Goal: Communication & Community: Share content

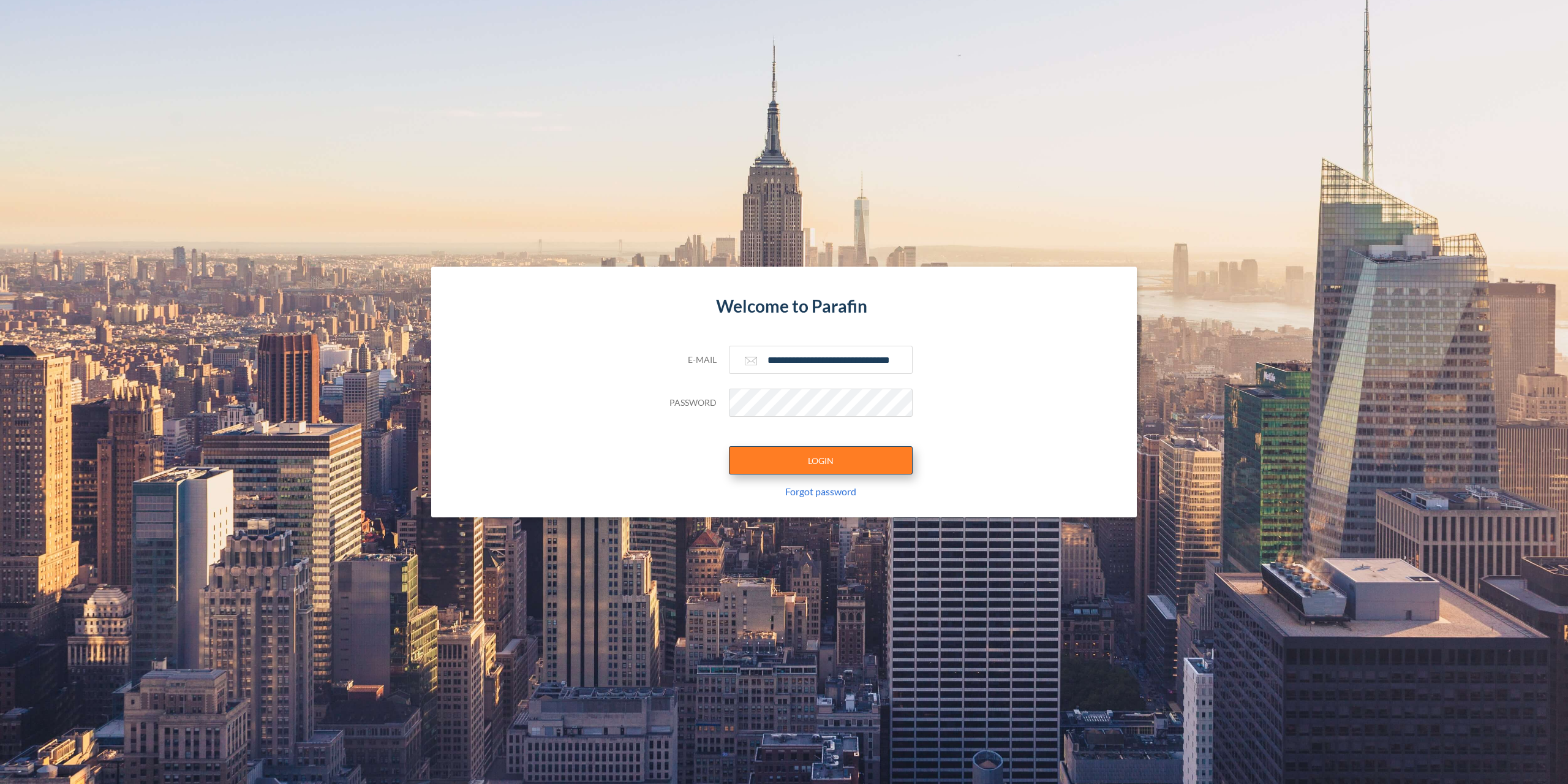
click at [836, 454] on button "LOGIN" at bounding box center [820, 460] width 184 height 28
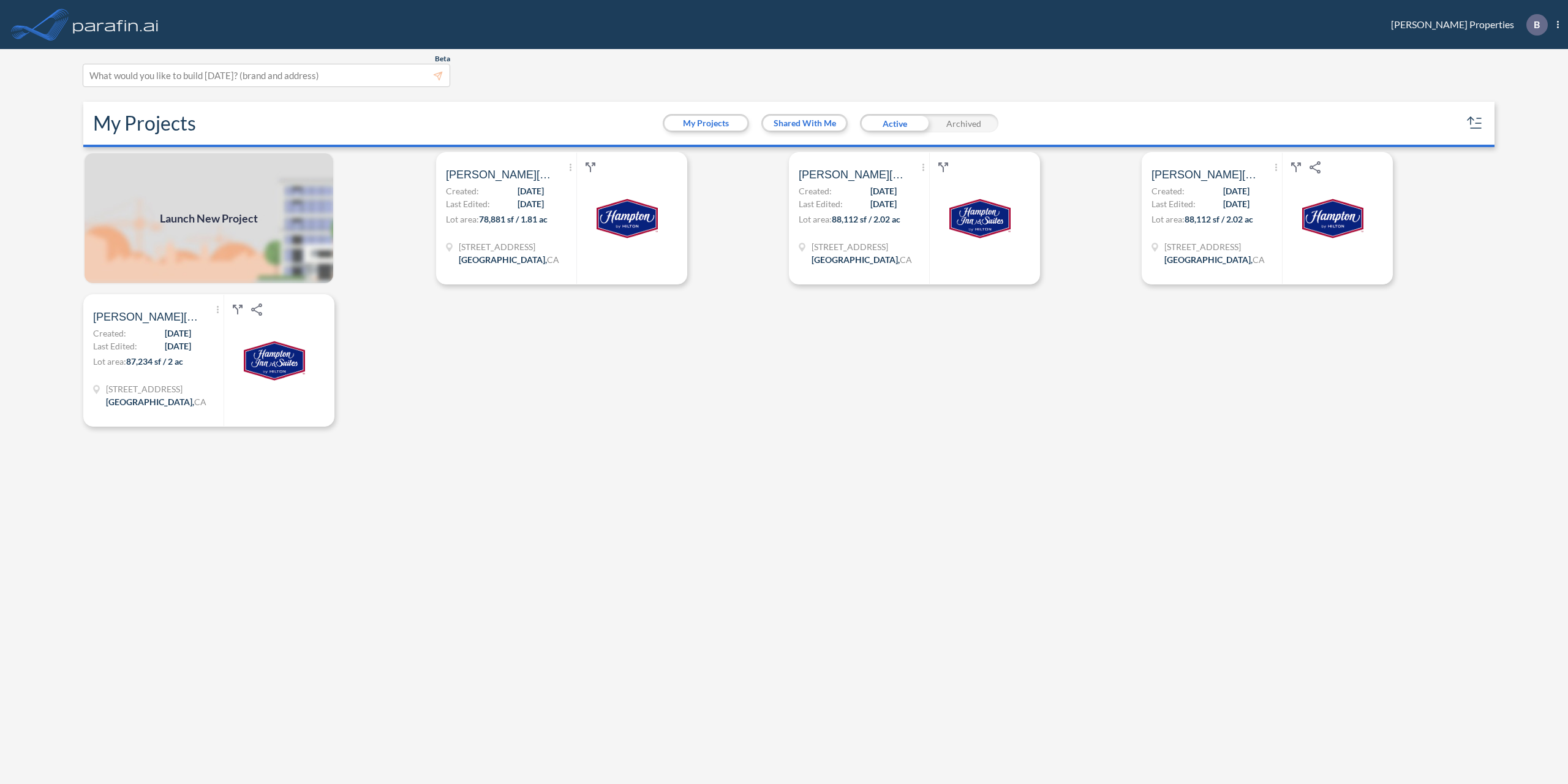
click at [496, 433] on div "Launch New Project Show More Created with sketchtool. Archive Reports Share a c…" at bounding box center [784, 469] width 1411 height 635
click at [518, 201] on span "[DATE]" at bounding box center [531, 204] width 26 height 13
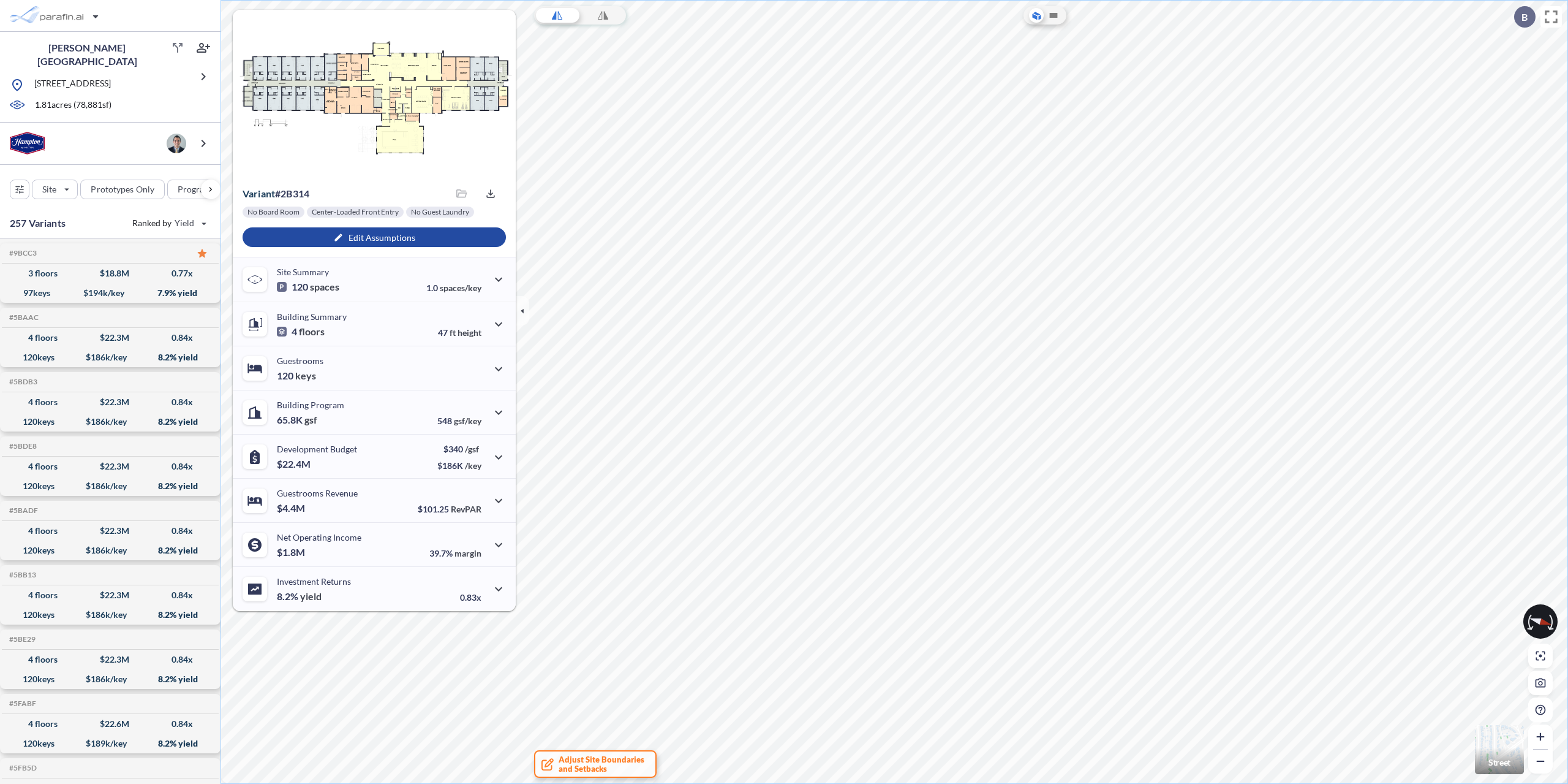
click at [1527, 626] on div at bounding box center [1540, 621] width 35 height 35
click at [1532, 624] on icon at bounding box center [1531, 621] width 7 height 16
click at [1052, 20] on icon at bounding box center [1053, 16] width 15 height 15
click at [1037, 16] on icon at bounding box center [1037, 13] width 7 height 3
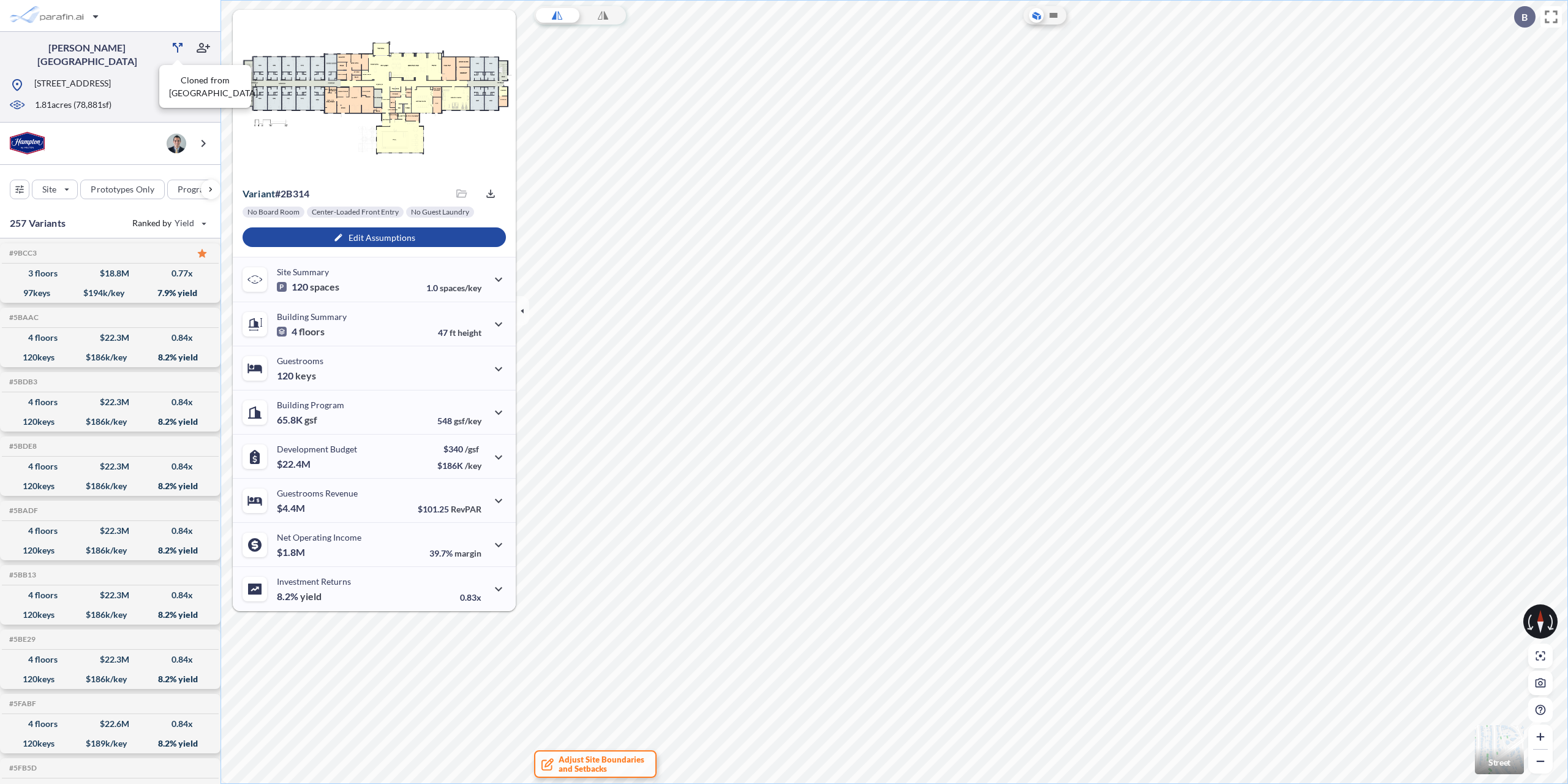
click at [176, 46] on icon at bounding box center [178, 47] width 9 height 9
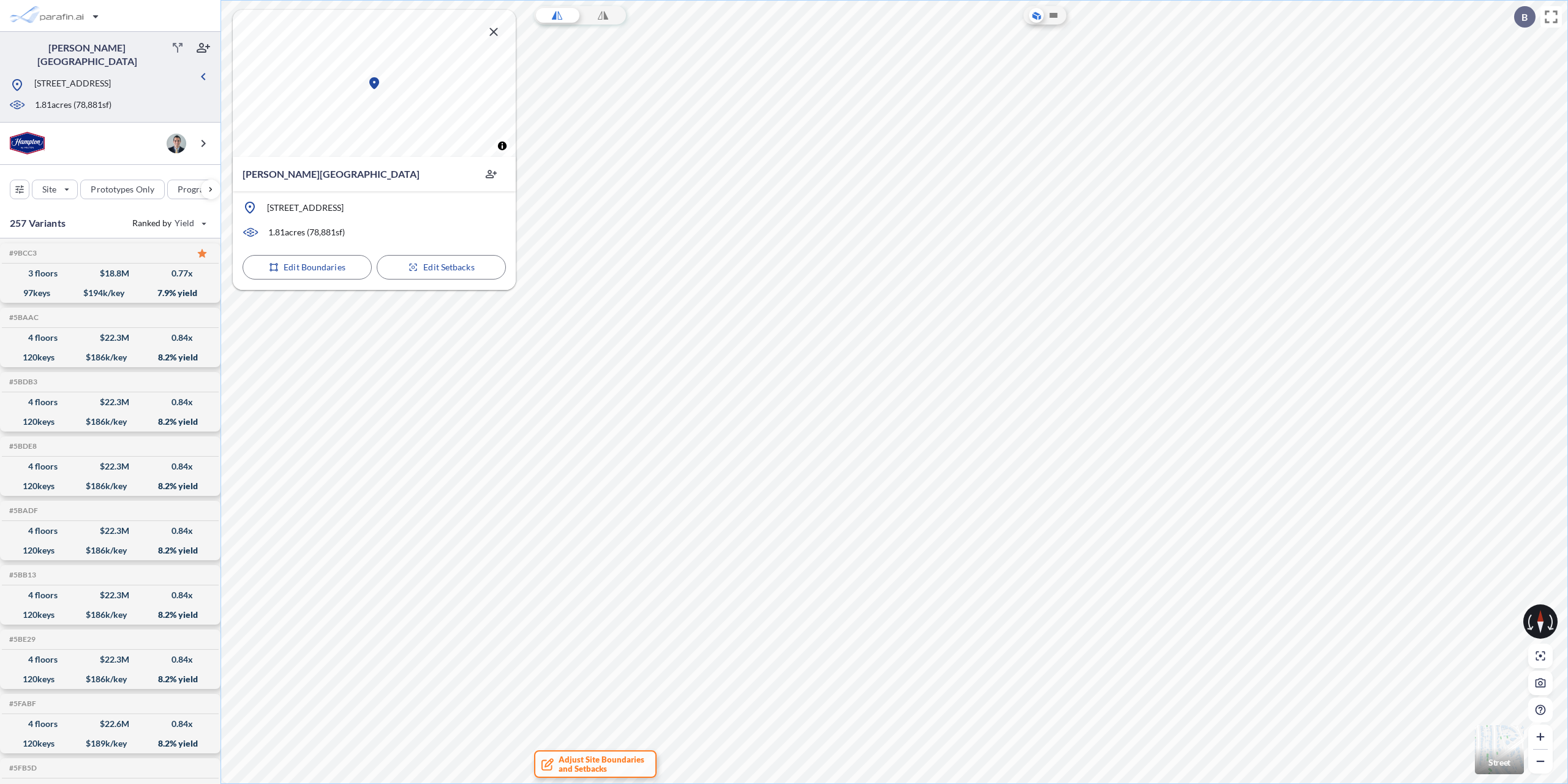
click at [492, 37] on icon "button" at bounding box center [494, 32] width 15 height 15
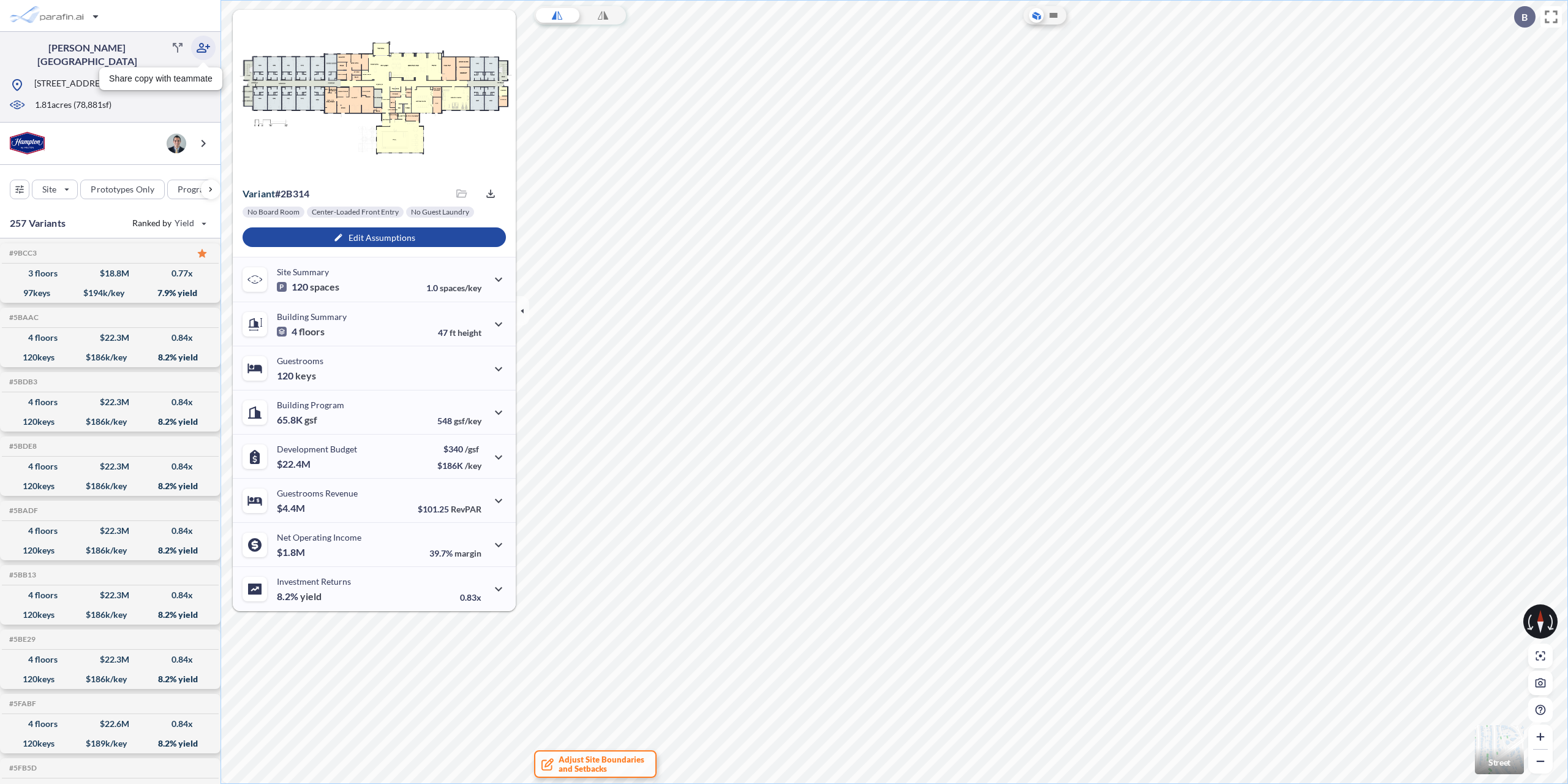
click at [203, 45] on icon "button" at bounding box center [203, 47] width 14 height 9
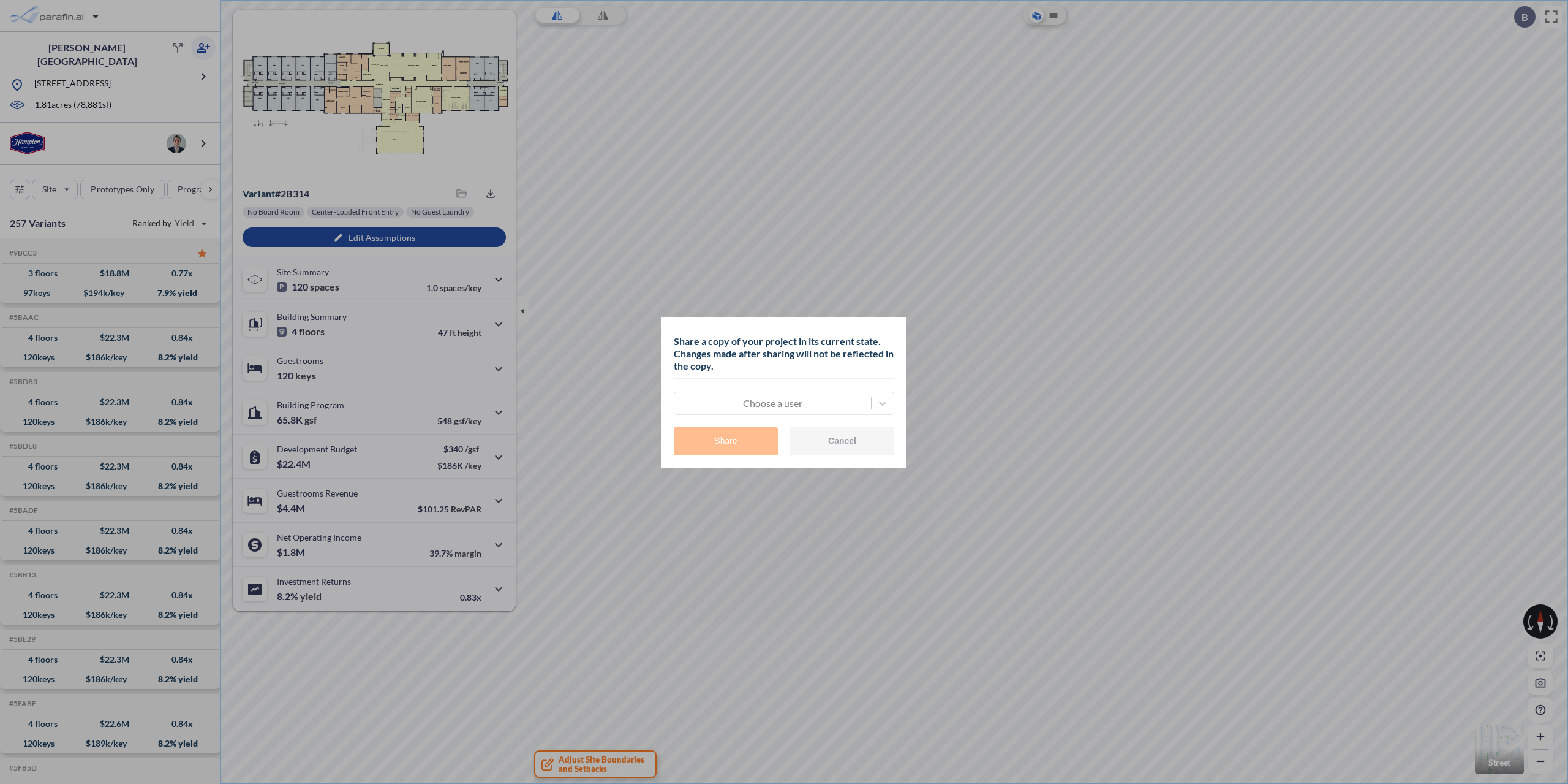
click at [785, 404] on div at bounding box center [773, 404] width 184 height 15
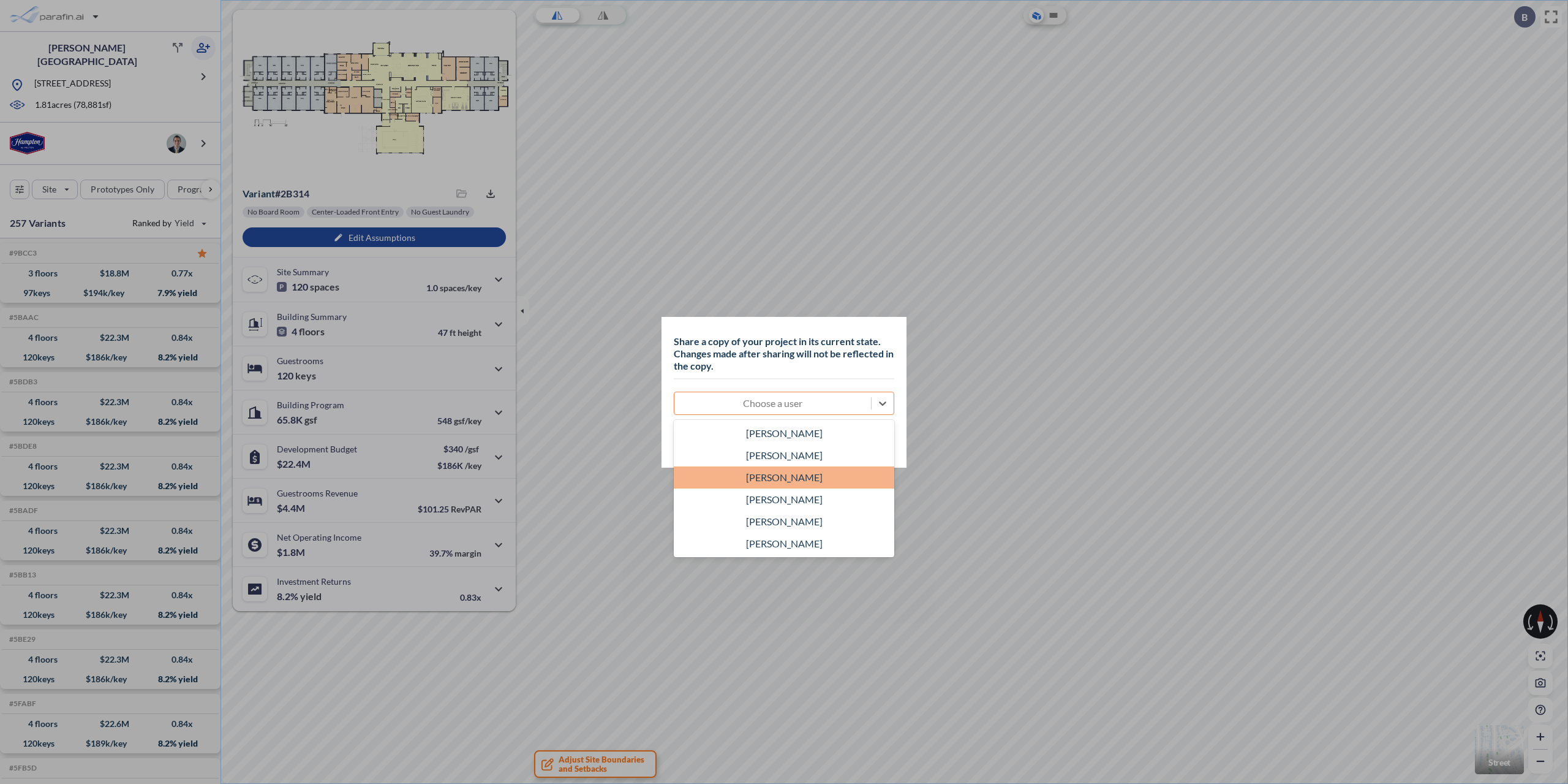
click at [789, 476] on div "[PERSON_NAME]" at bounding box center [784, 477] width 220 height 22
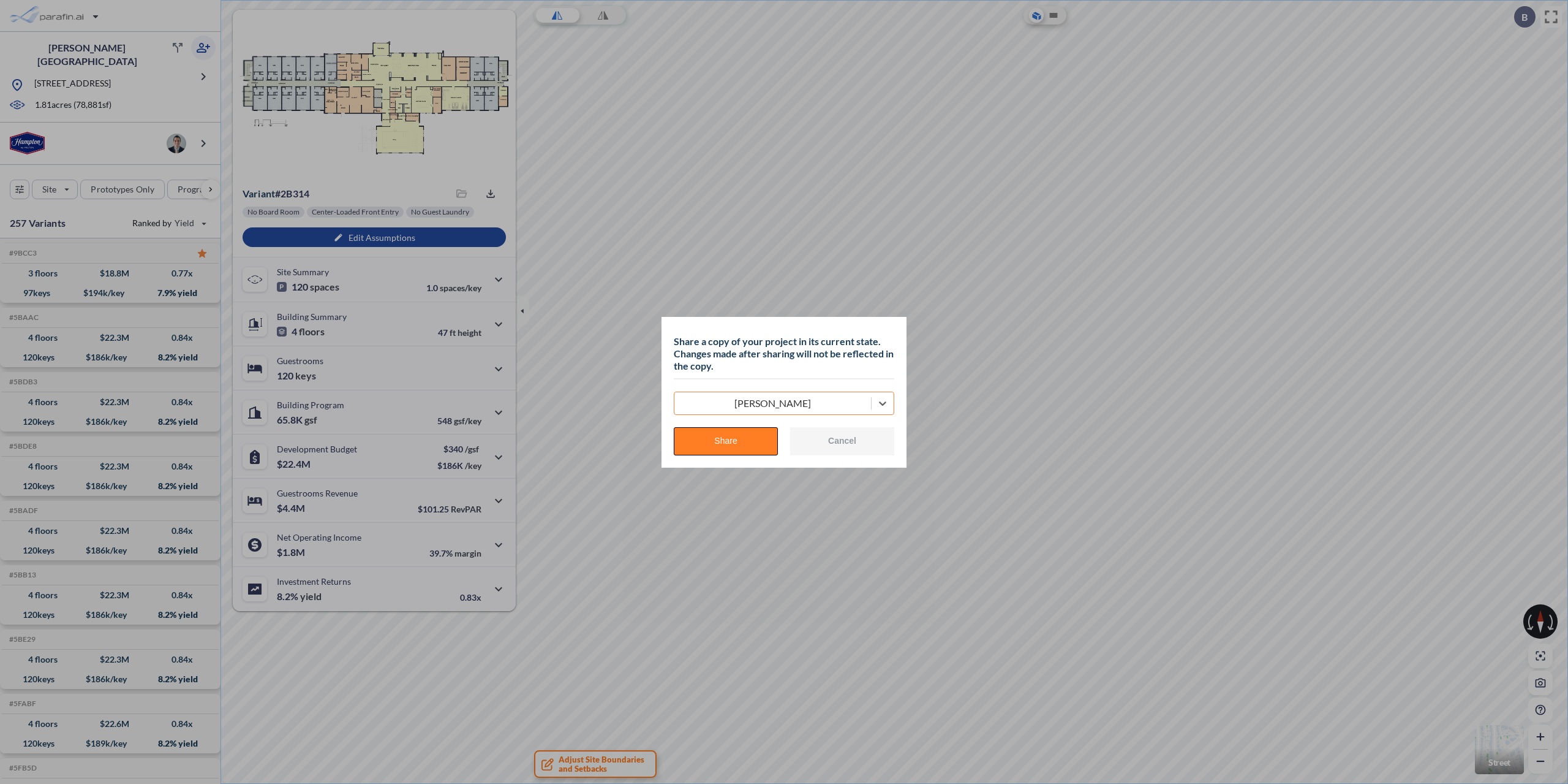
click at [745, 438] on button "Share" at bounding box center [726, 442] width 104 height 28
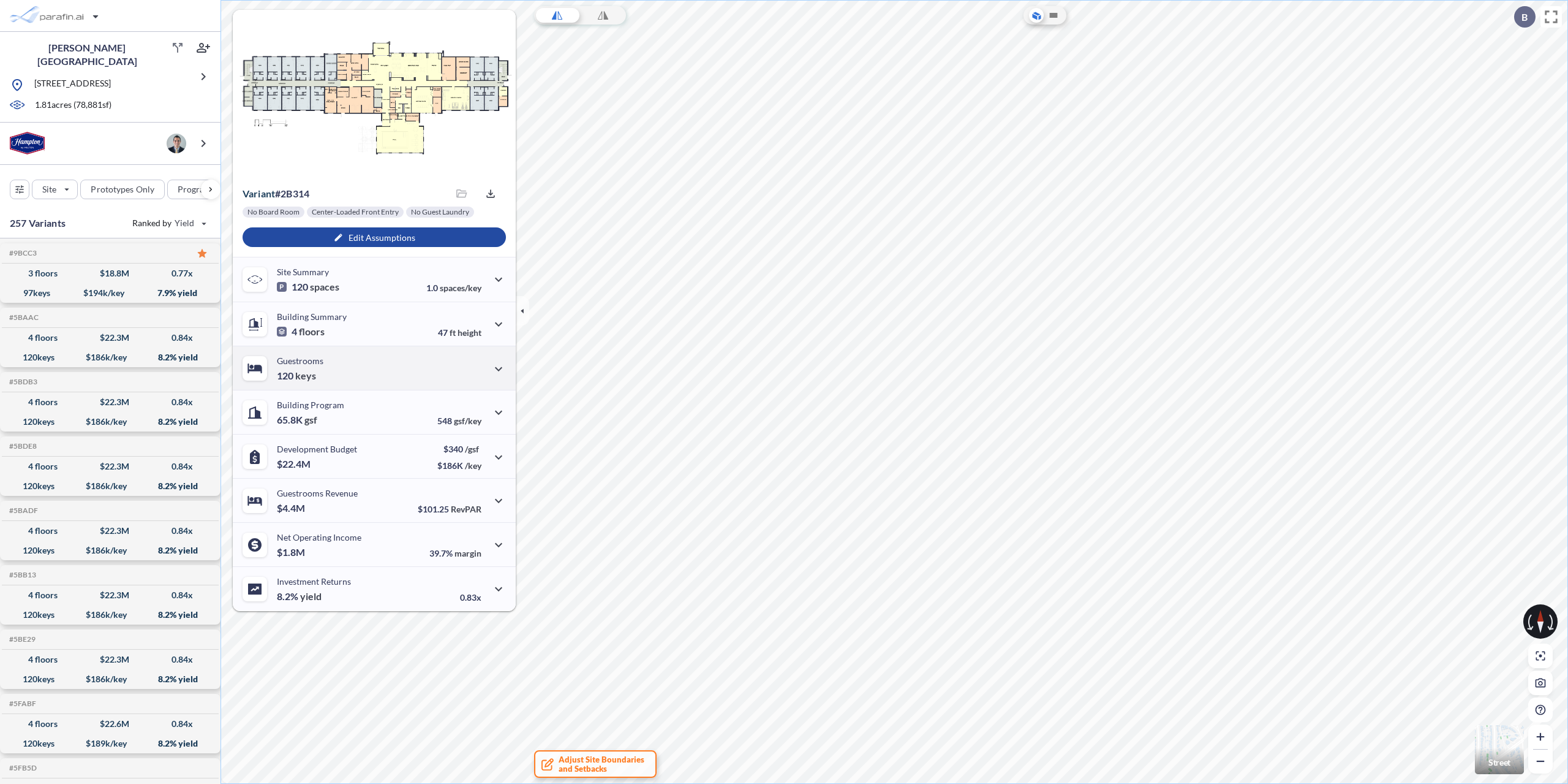
click at [426, 364] on div "Guestrooms 120 keys" at bounding box center [374, 368] width 283 height 44
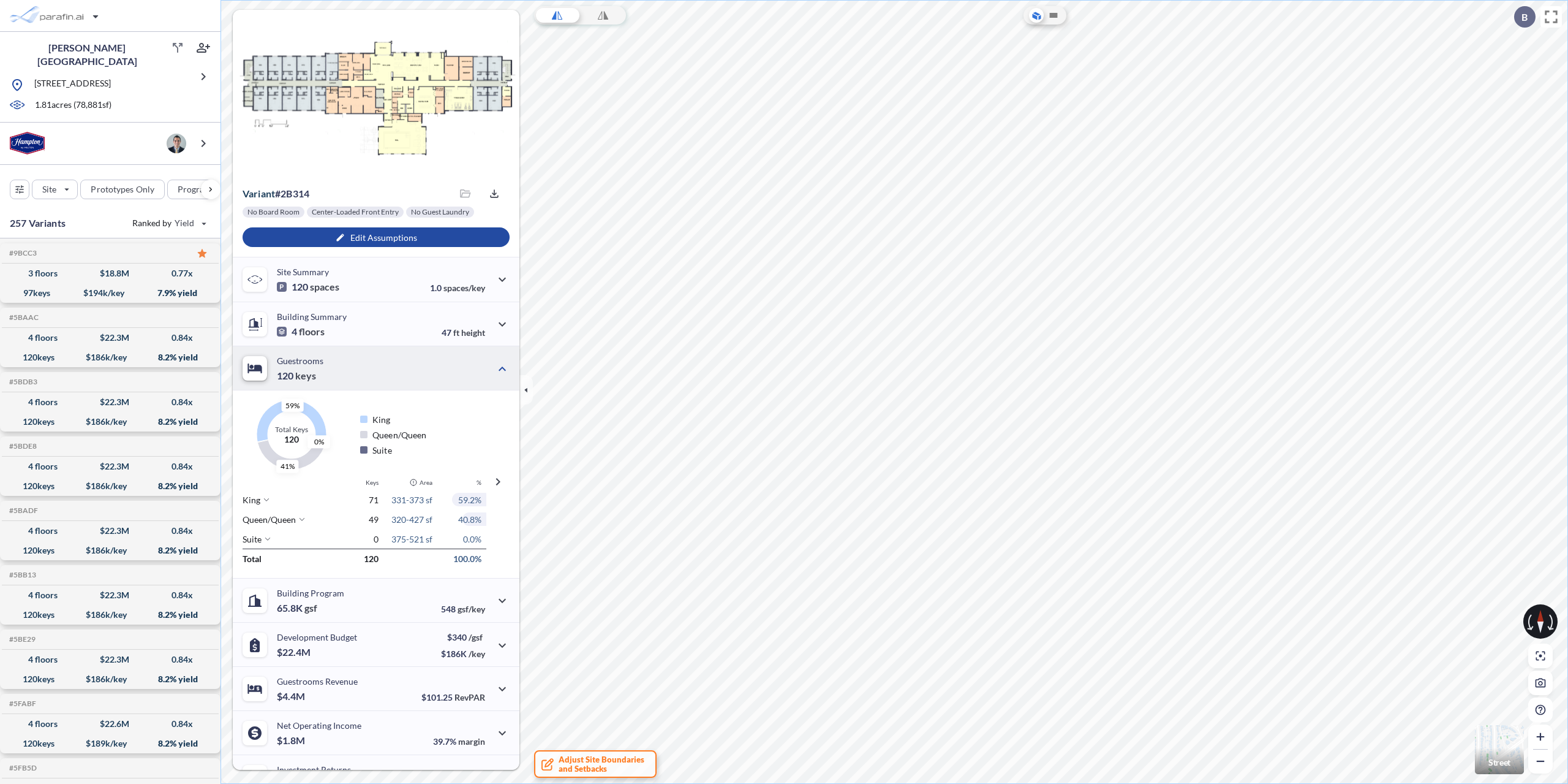
click at [426, 364] on div "Guestrooms 120 keys" at bounding box center [376, 368] width 287 height 44
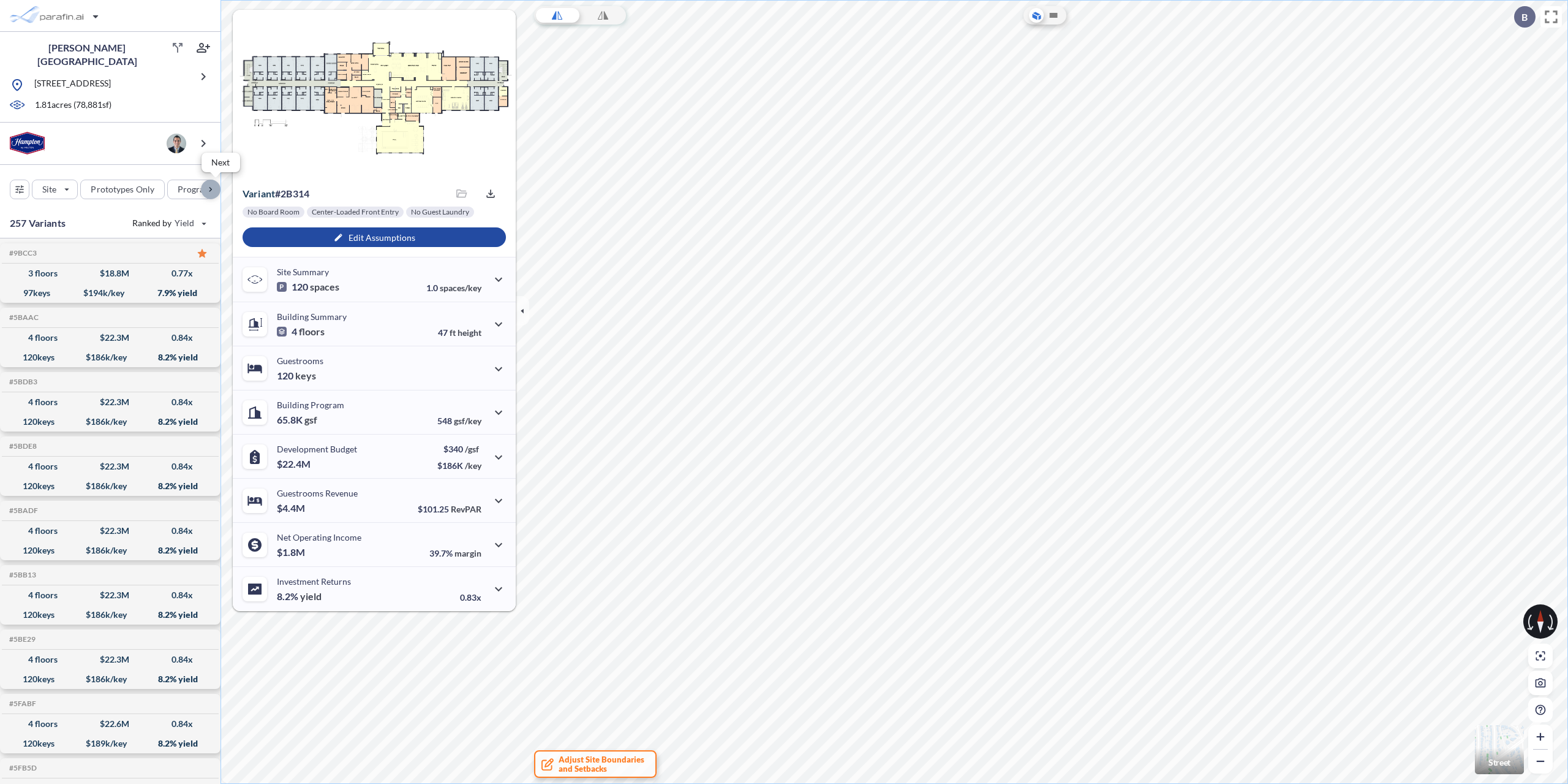
click at [207, 187] on div "button" at bounding box center [210, 189] width 20 height 20
click at [146, 240] on span "4" at bounding box center [150, 246] width 77 height 15
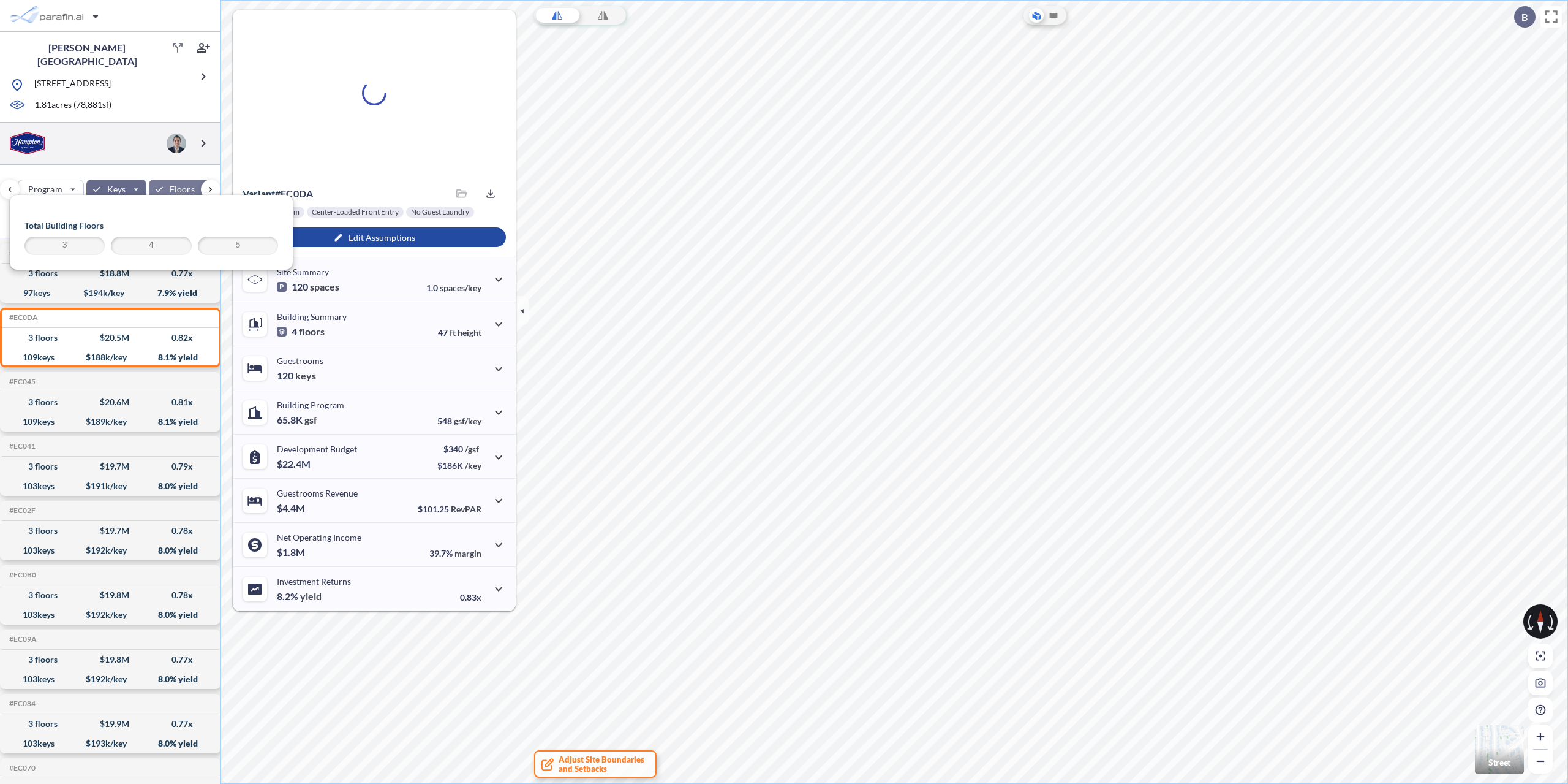
click at [96, 131] on div at bounding box center [110, 144] width 220 height 42
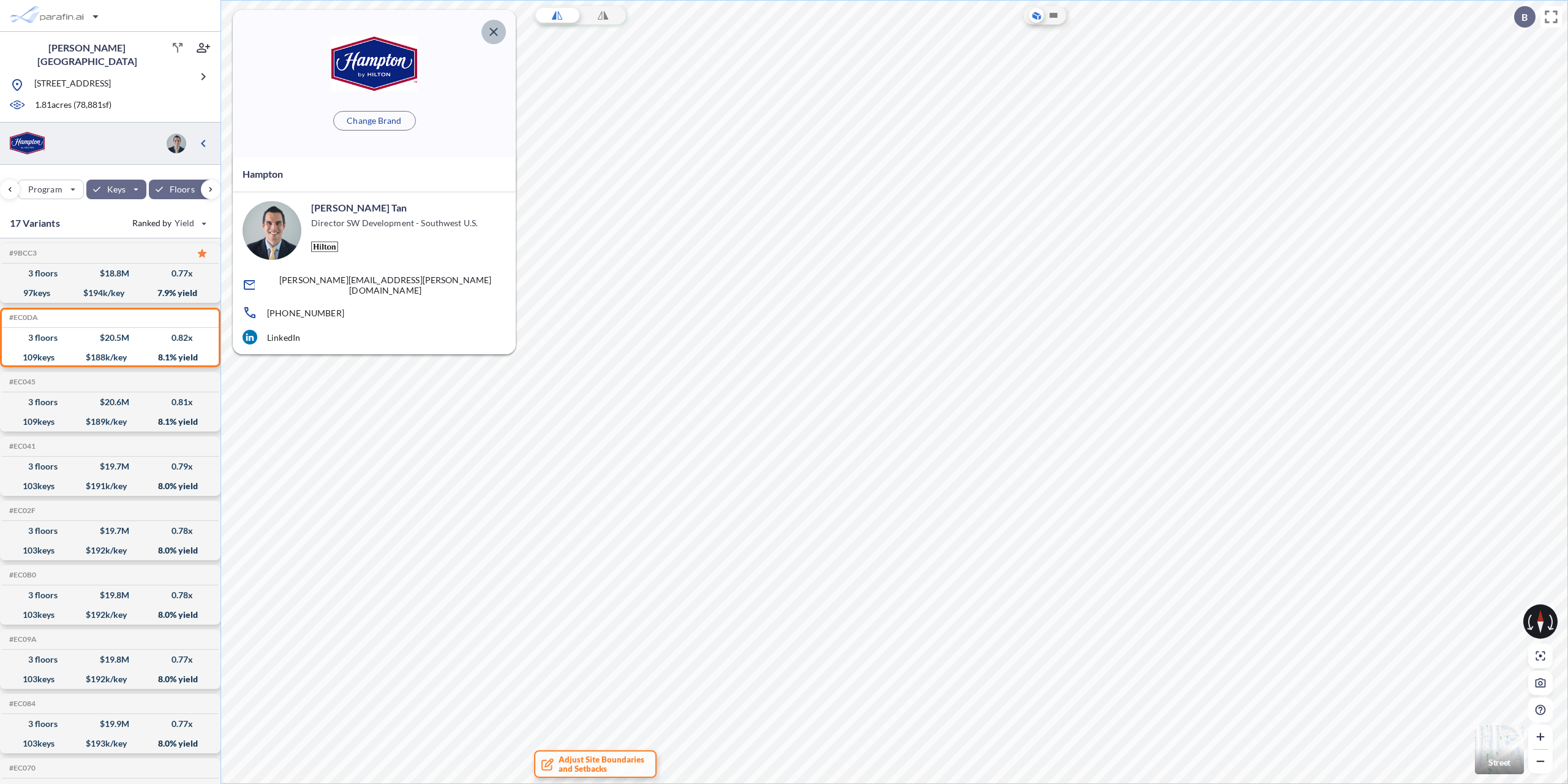
click at [496, 33] on icon "button" at bounding box center [494, 32] width 15 height 15
